Goal: Transaction & Acquisition: Purchase product/service

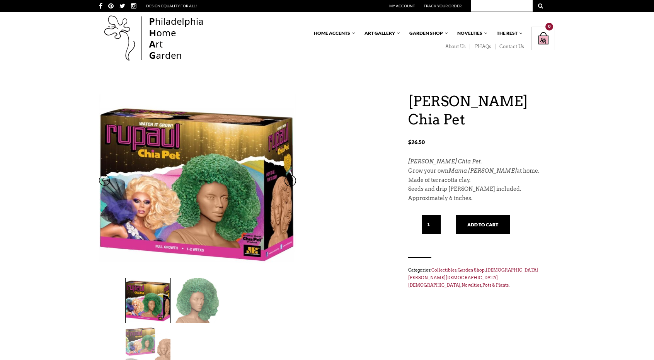
click at [207, 287] on img at bounding box center [197, 300] width 45 height 45
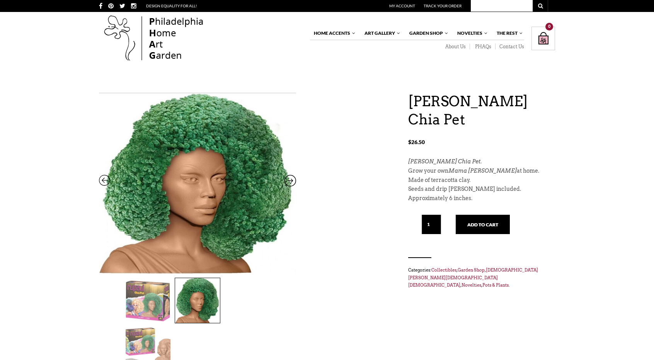
click at [170, 328] on img at bounding box center [148, 350] width 45 height 45
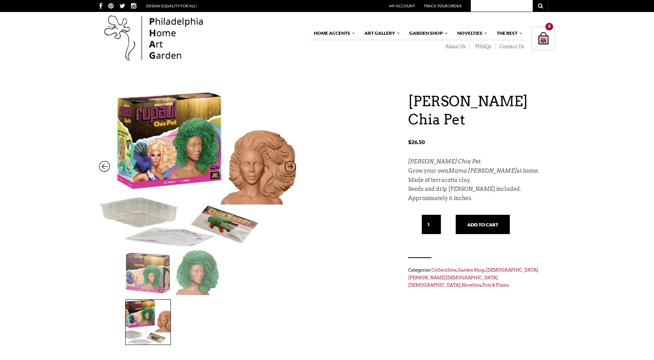
click at [139, 267] on img at bounding box center [148, 272] width 45 height 45
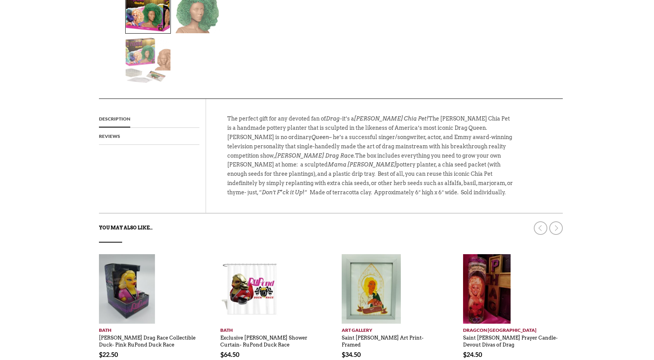
scroll to position [294, 0]
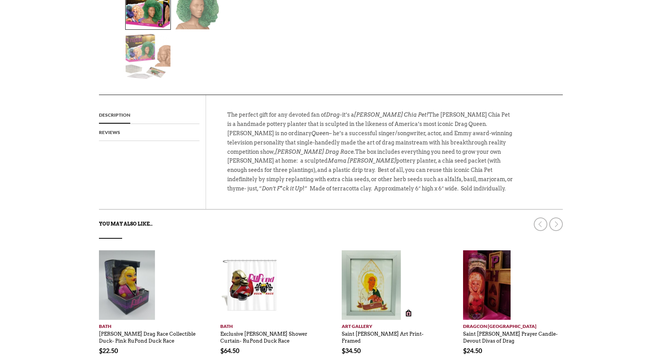
click at [365, 250] on img at bounding box center [371, 285] width 59 height 70
click at [370, 250] on link at bounding box center [371, 285] width 59 height 70
click at [364, 320] on link "Art Gallery" at bounding box center [392, 325] width 100 height 10
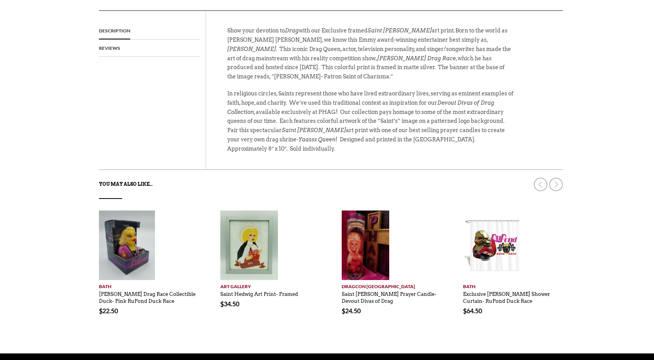
scroll to position [351, 0]
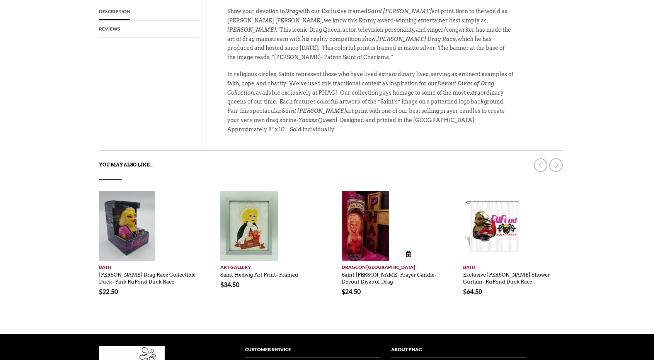
click at [387, 268] on link "Saint [PERSON_NAME] Prayer Candle- Devout Divas of Drag" at bounding box center [389, 276] width 95 height 17
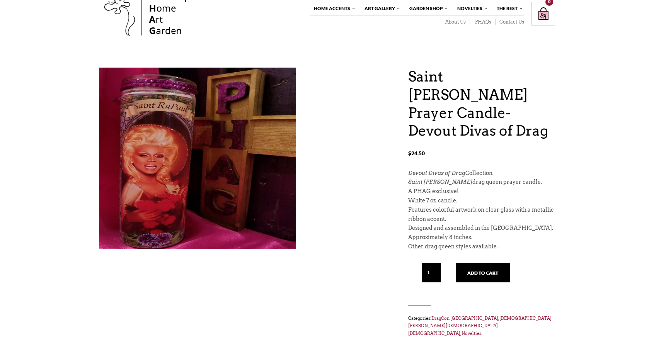
scroll to position [13, 0]
